Goal: Navigation & Orientation: Find specific page/section

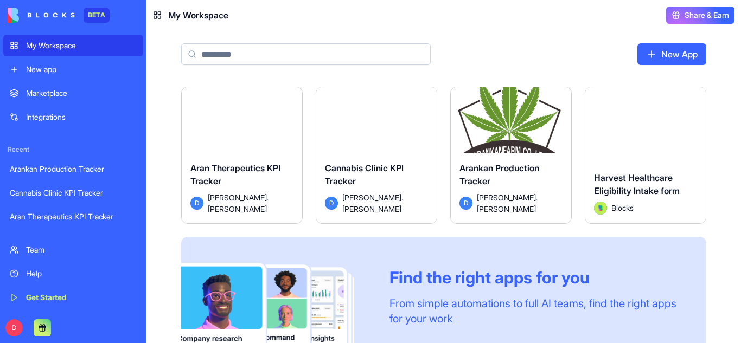
click at [377, 145] on div "Launch" at bounding box center [376, 124] width 120 height 75
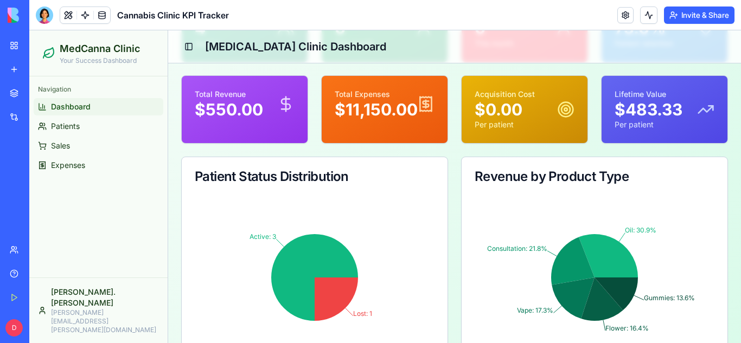
scroll to position [74, 0]
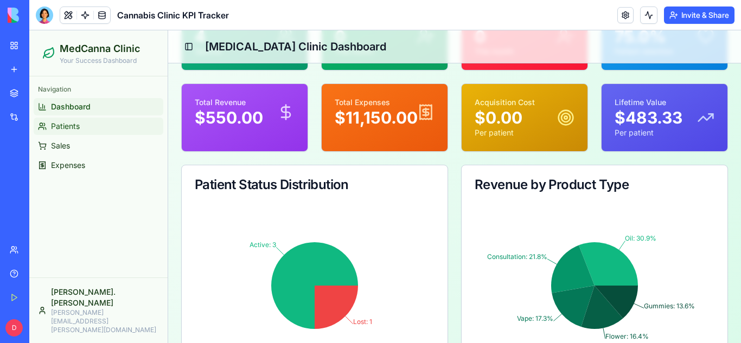
click at [79, 132] on link "Patients" at bounding box center [99, 126] width 130 height 17
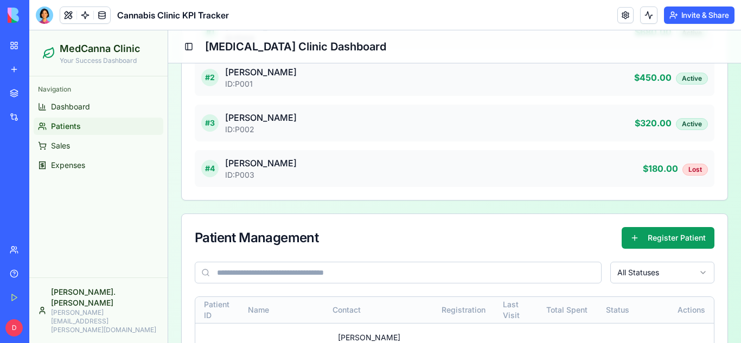
scroll to position [354, 0]
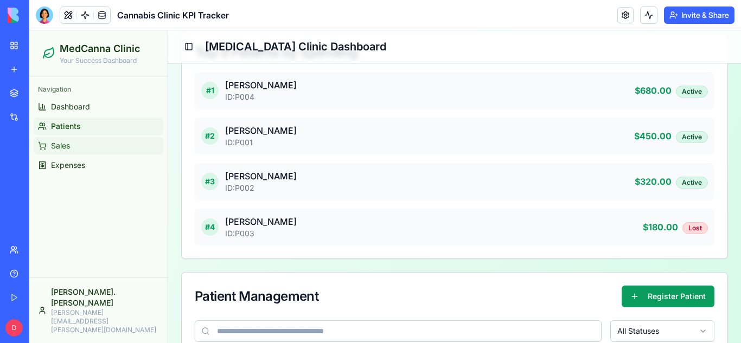
click at [61, 146] on span "Sales" at bounding box center [60, 145] width 19 height 11
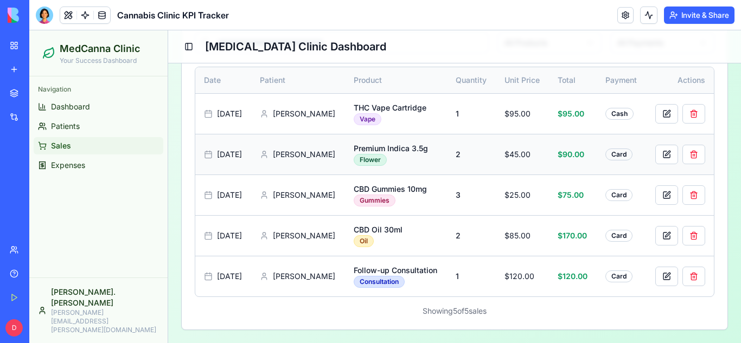
scroll to position [403, 0]
